Goal: Task Accomplishment & Management: Complete application form

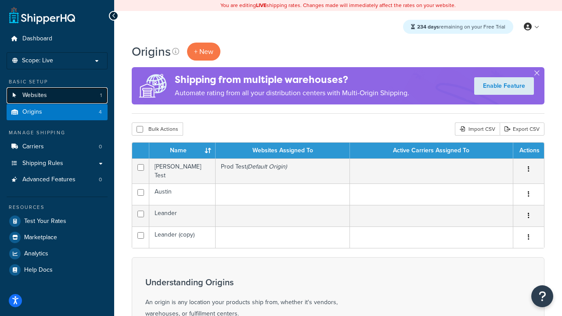
click at [54, 95] on link "Websites 1" at bounding box center [57, 95] width 101 height 16
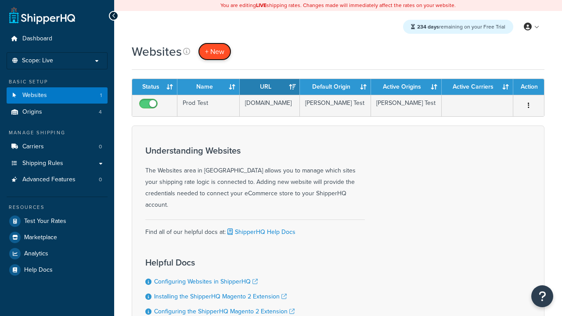
click at [213, 51] on span "+ New" at bounding box center [214, 52] width 19 height 10
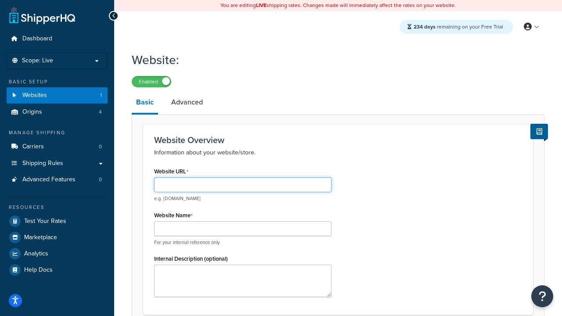
click at [198, 182] on input "Website URL" at bounding box center [242, 184] width 177 height 15
type input "[DOMAIN_NAME]"
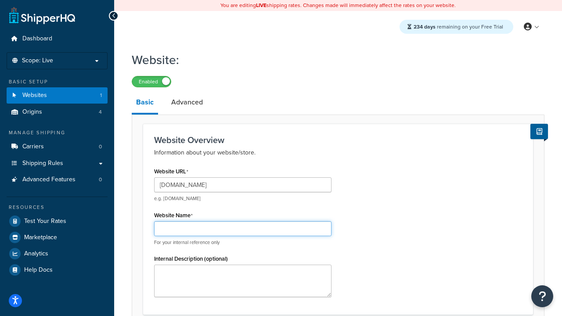
click at [188, 229] on input "Website Name" at bounding box center [242, 228] width 177 height 15
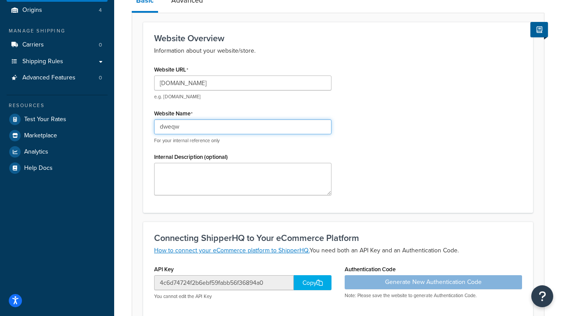
scroll to position [300, 0]
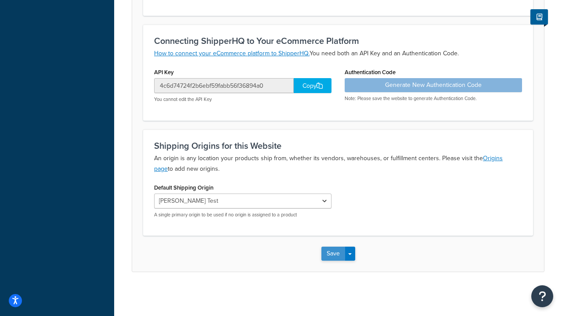
type input "dweqw"
click at [333, 256] on button "Save" at bounding box center [333, 254] width 24 height 14
